Goal: Task Accomplishment & Management: Use online tool/utility

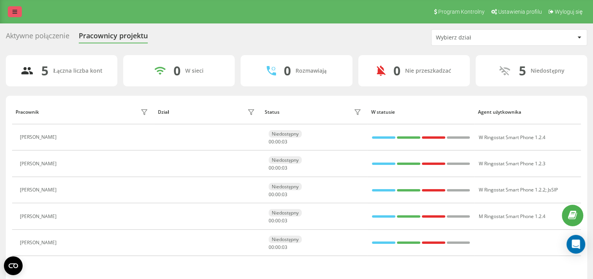
click at [18, 17] on link at bounding box center [15, 11] width 14 height 11
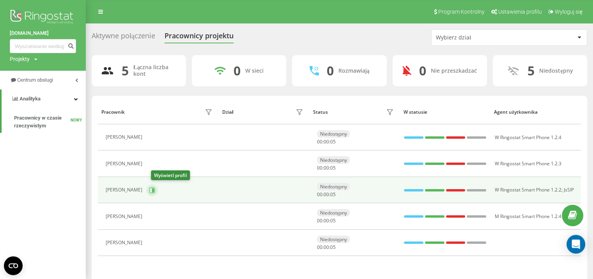
click at [154, 190] on icon at bounding box center [152, 190] width 6 height 6
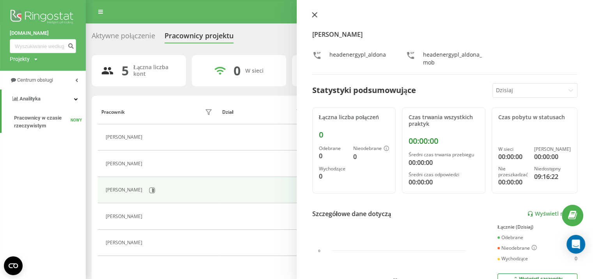
click at [313, 15] on icon at bounding box center [314, 14] width 5 height 5
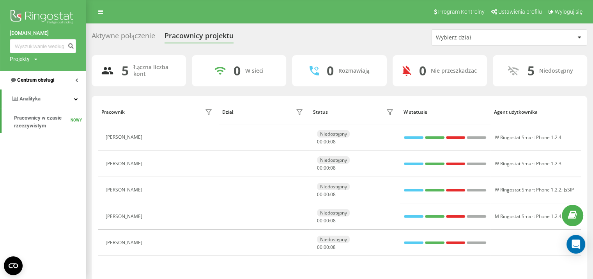
click at [67, 83] on link "Centrum obsługi" at bounding box center [43, 80] width 86 height 19
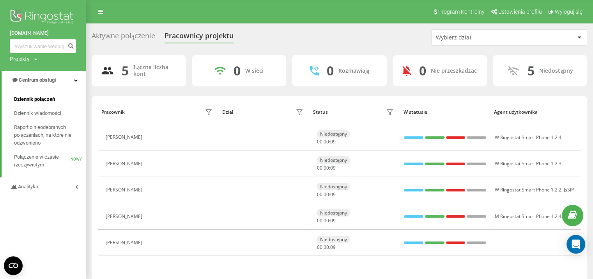
click at [41, 101] on font "Dziennik połączeń" at bounding box center [34, 99] width 41 height 6
